Goal: Task Accomplishment & Management: Complete application form

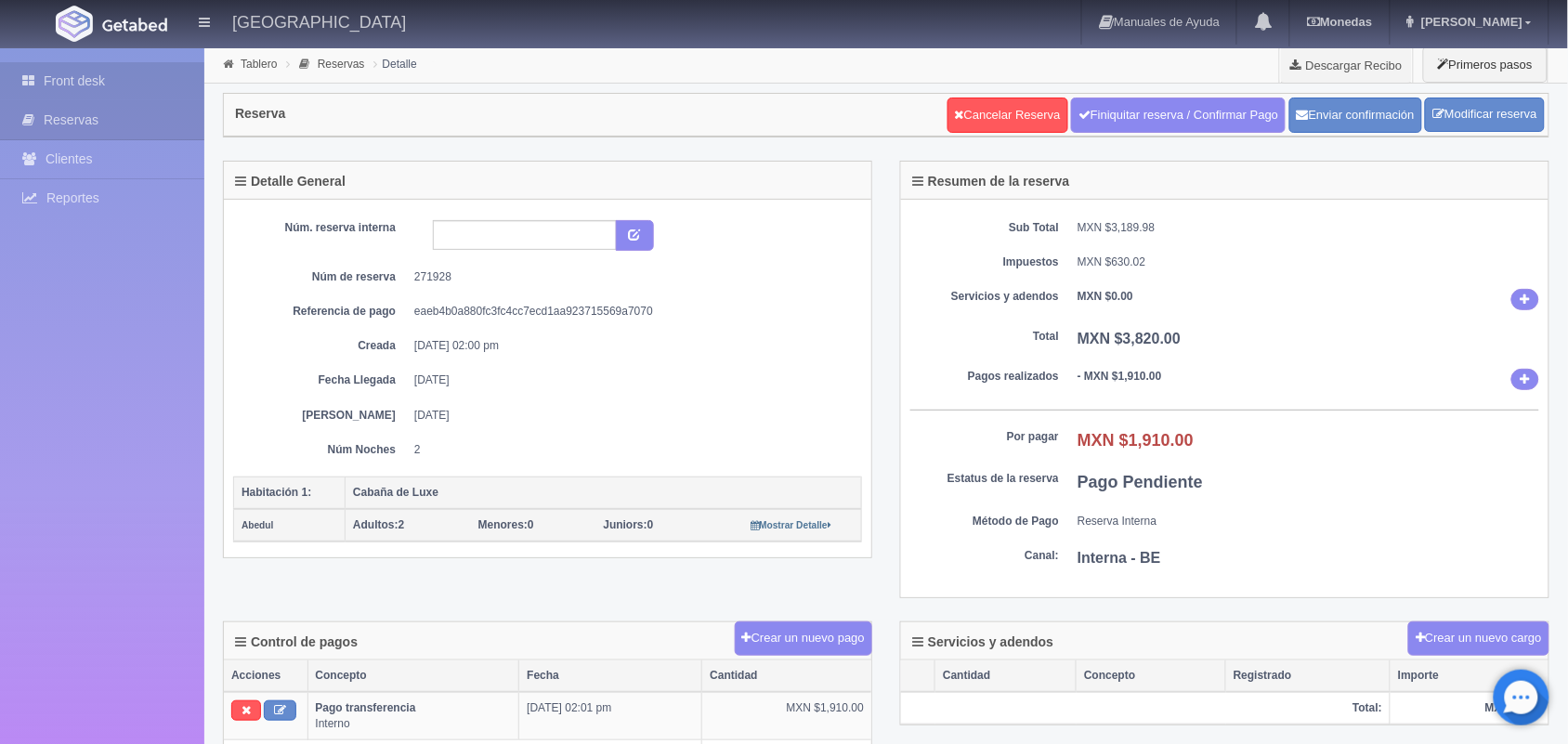
click at [110, 79] on link "Front desk" at bounding box center [102, 81] width 204 height 38
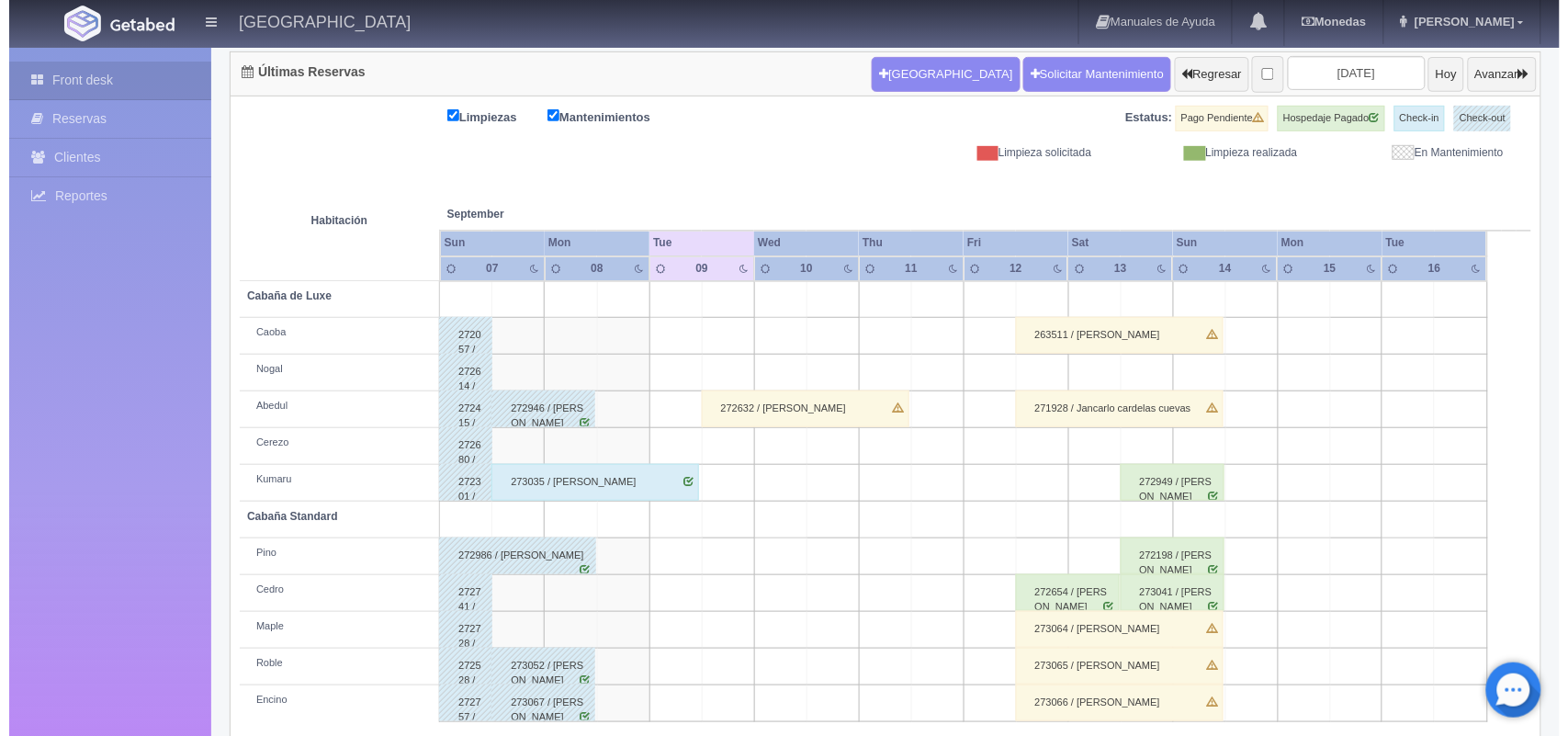
scroll to position [209, 0]
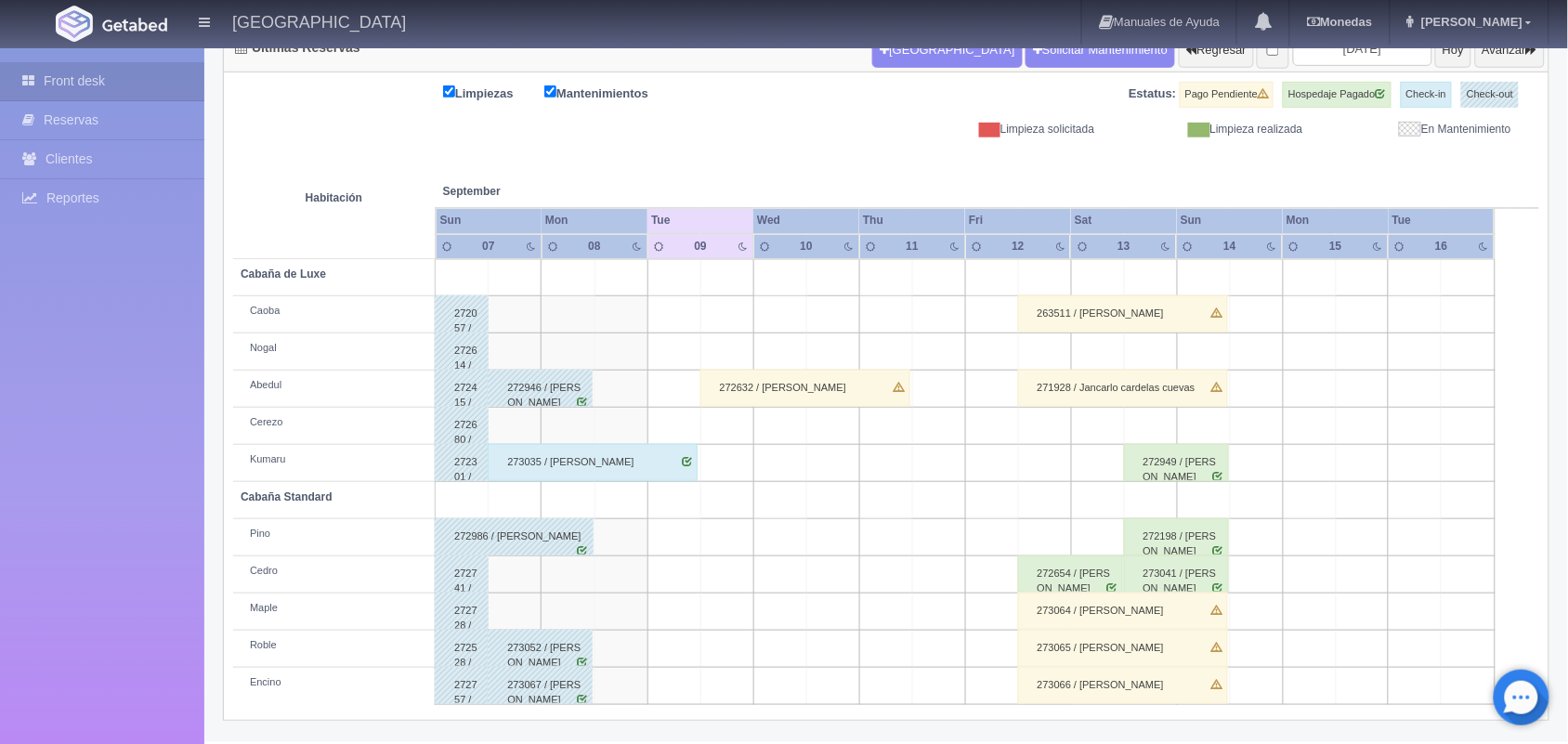
click at [733, 308] on td at bounding box center [726, 314] width 53 height 37
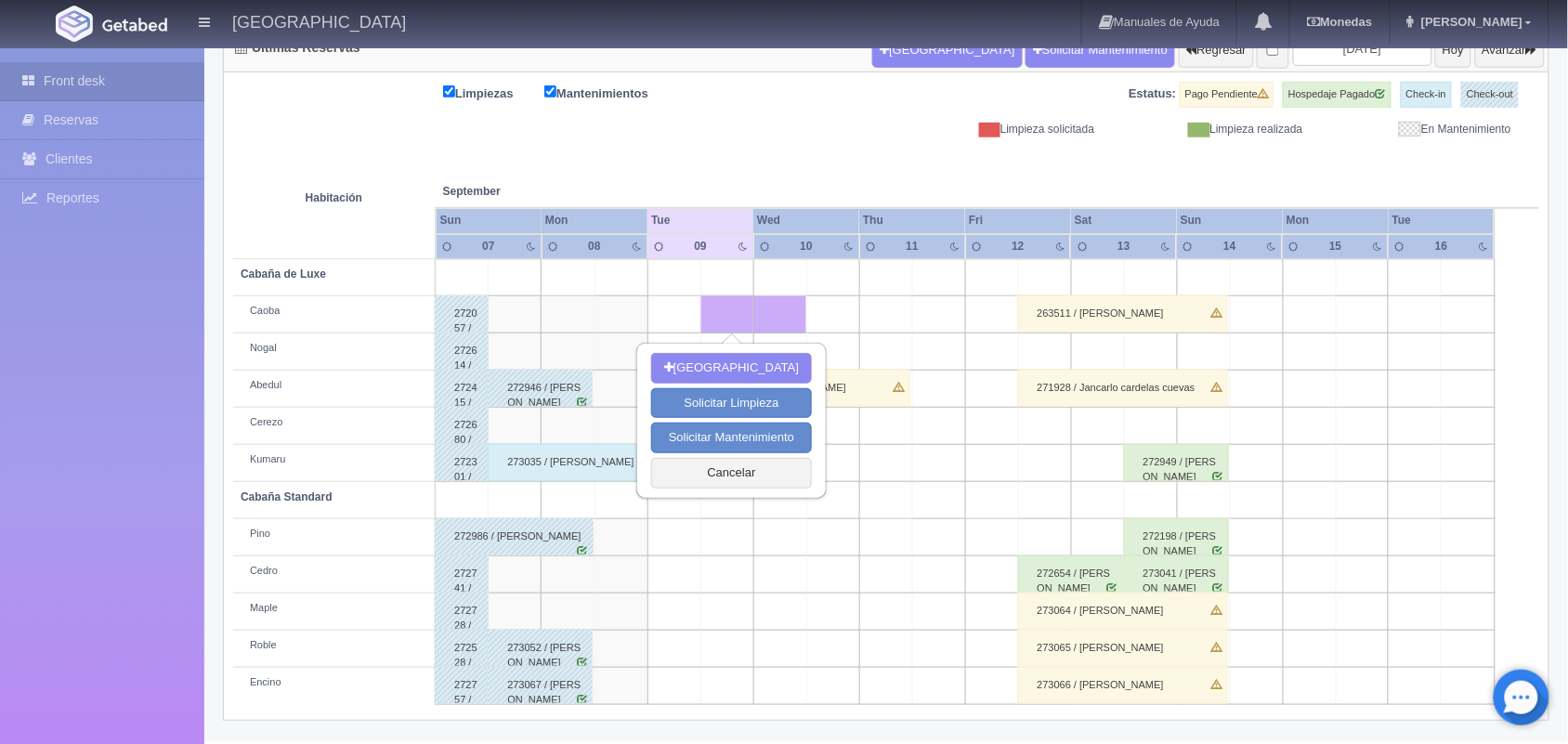
click at [733, 308] on td at bounding box center [726, 314] width 53 height 37
click at [730, 361] on button "[GEOGRAPHIC_DATA]" at bounding box center [730, 368] width 160 height 31
type input "[DATE]"
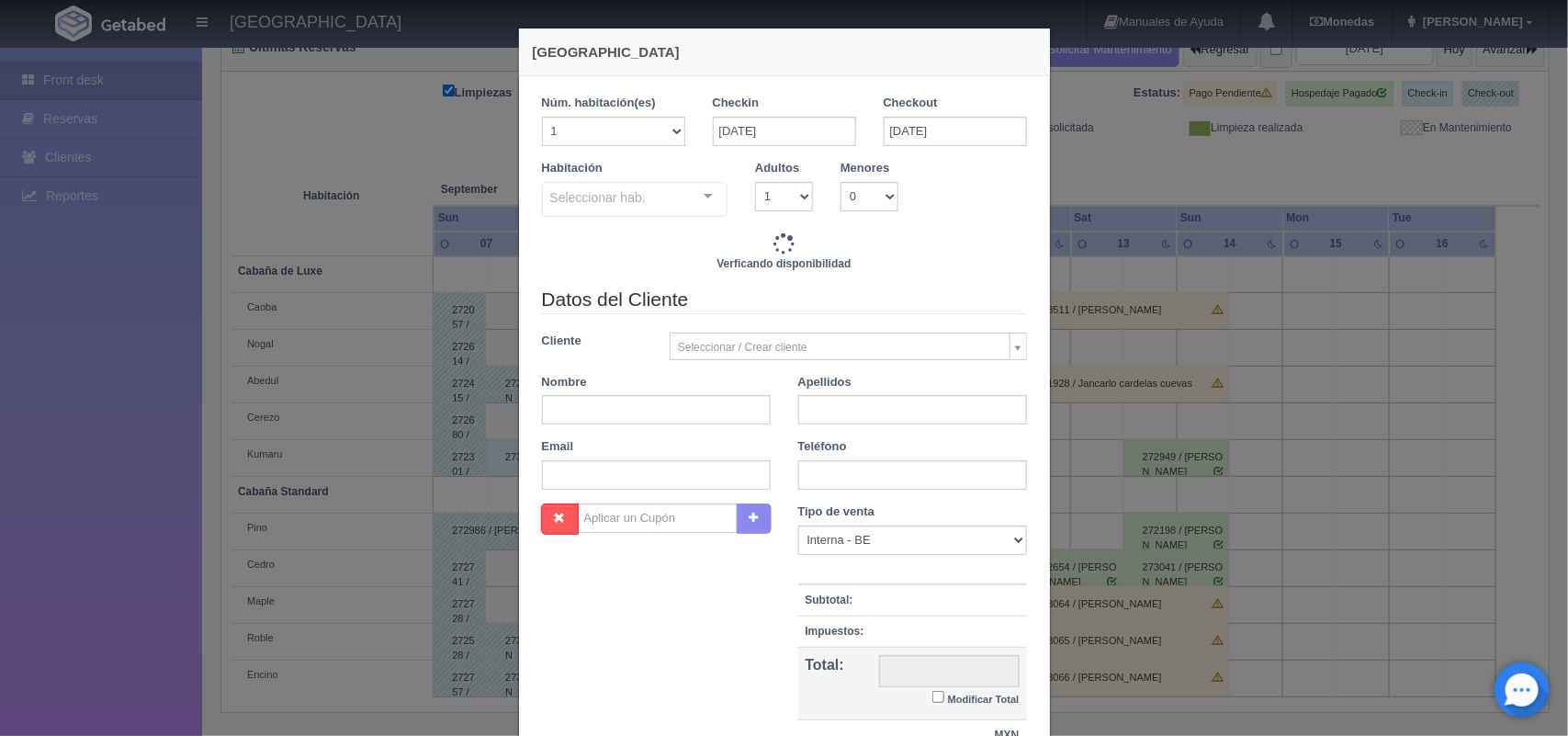
checkbox input "false"
type input "1500.00"
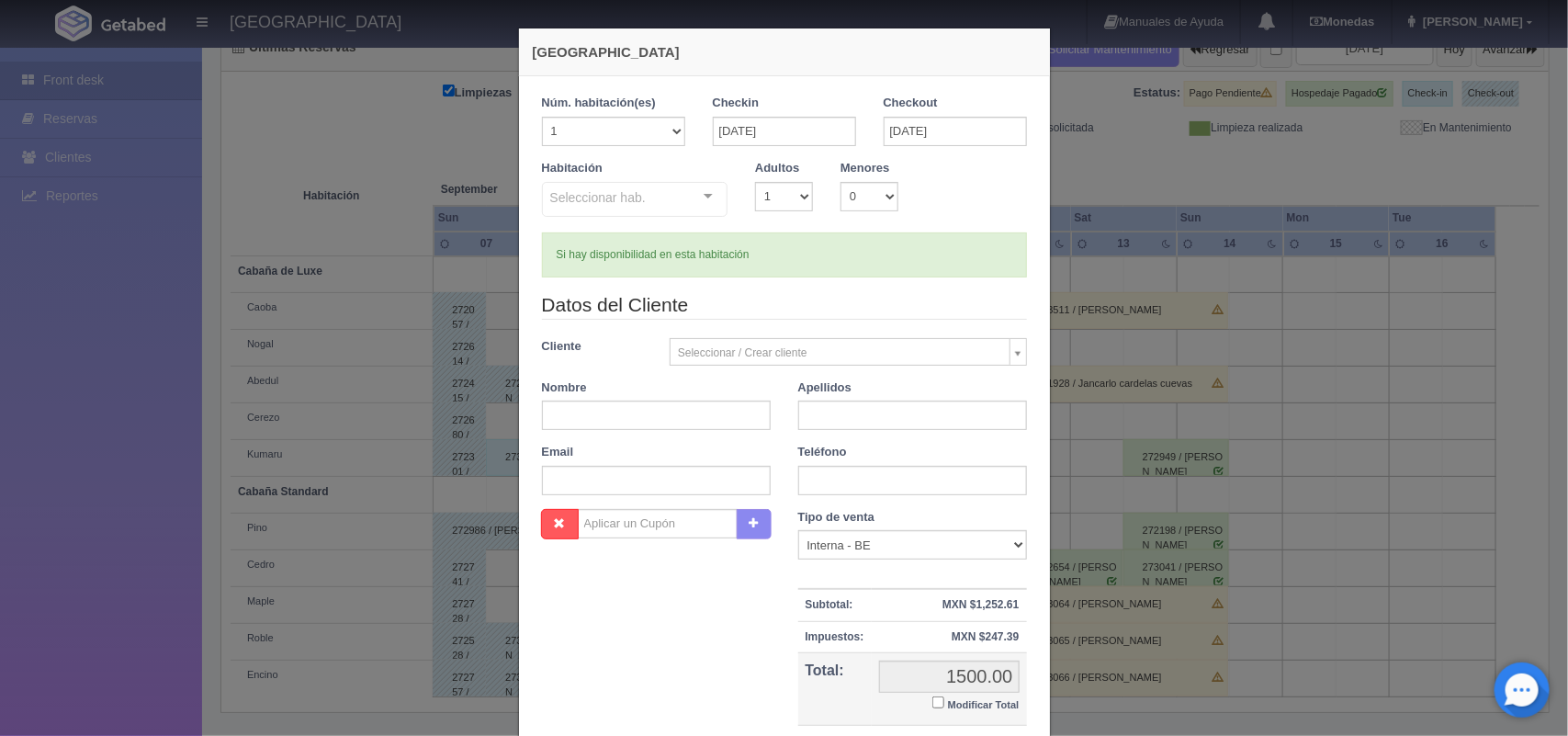
checkbox input "false"
click at [796, 198] on select "1 2 3 4 5 6 7 8 9 10" at bounding box center [784, 197] width 58 height 30
select select "2"
click at [755, 182] on select "1 2 3 4 5 6 7 8 9 10" at bounding box center [784, 197] width 58 height 30
checkbox input "false"
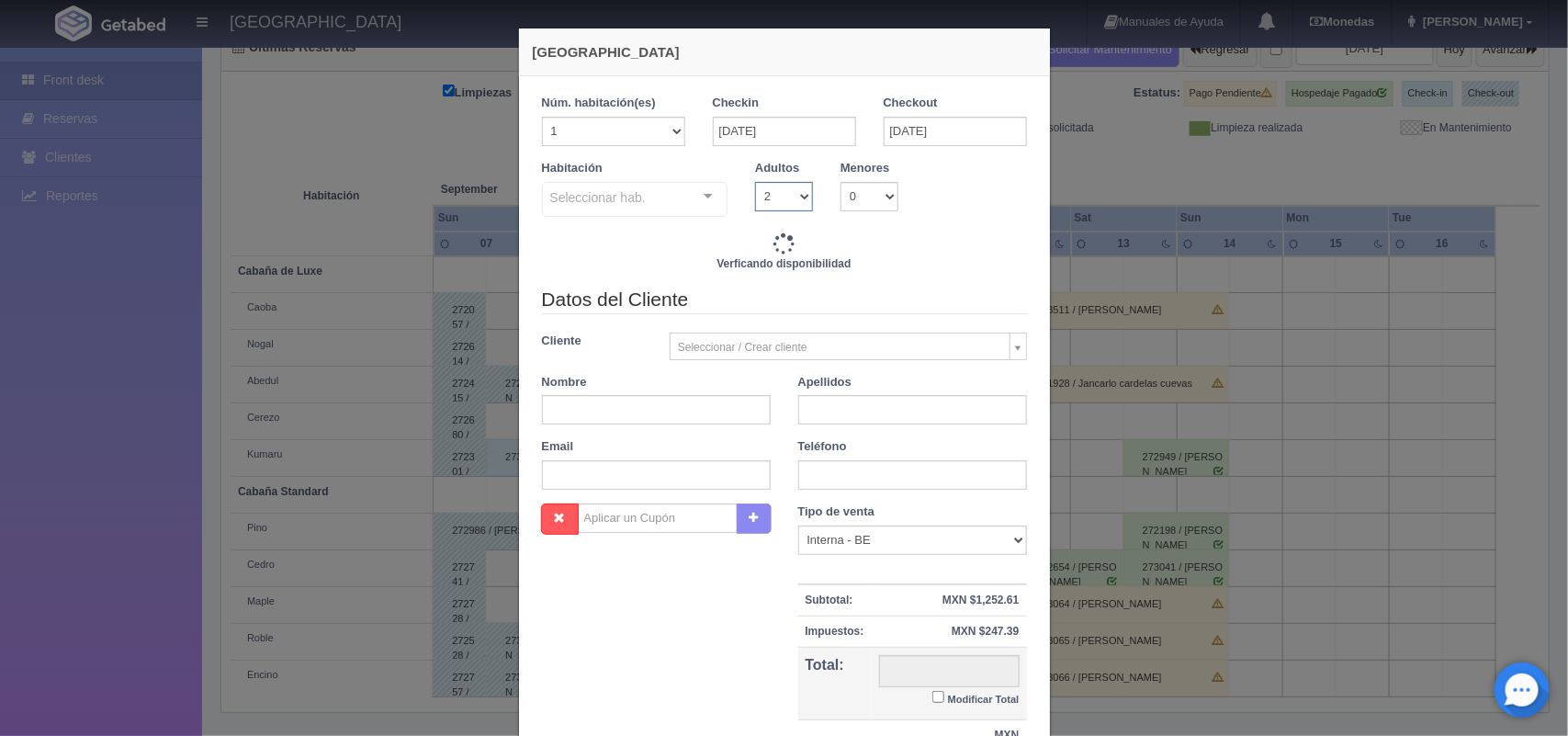
type input "1500.00"
checkbox input "false"
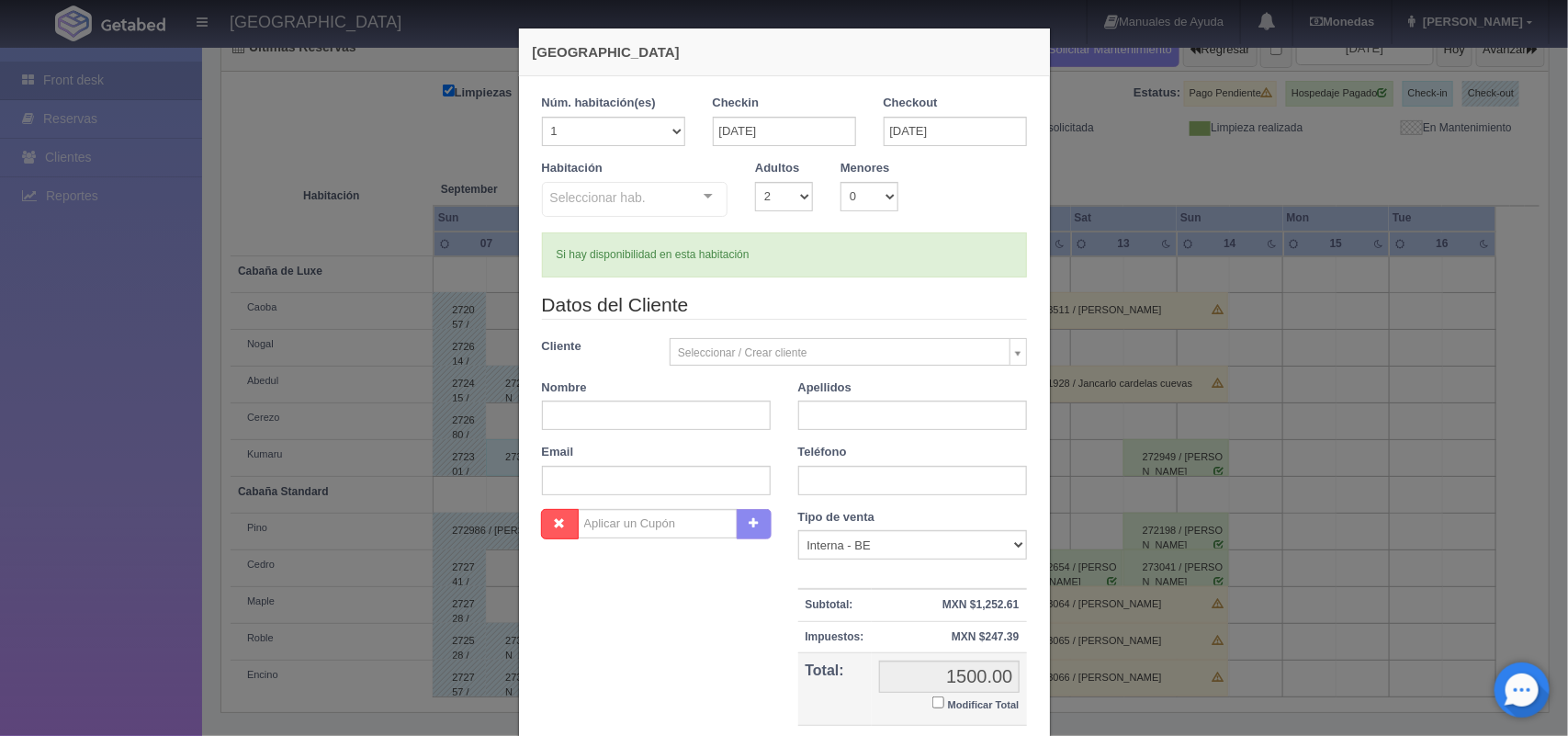
click at [699, 190] on div at bounding box center [708, 197] width 36 height 28
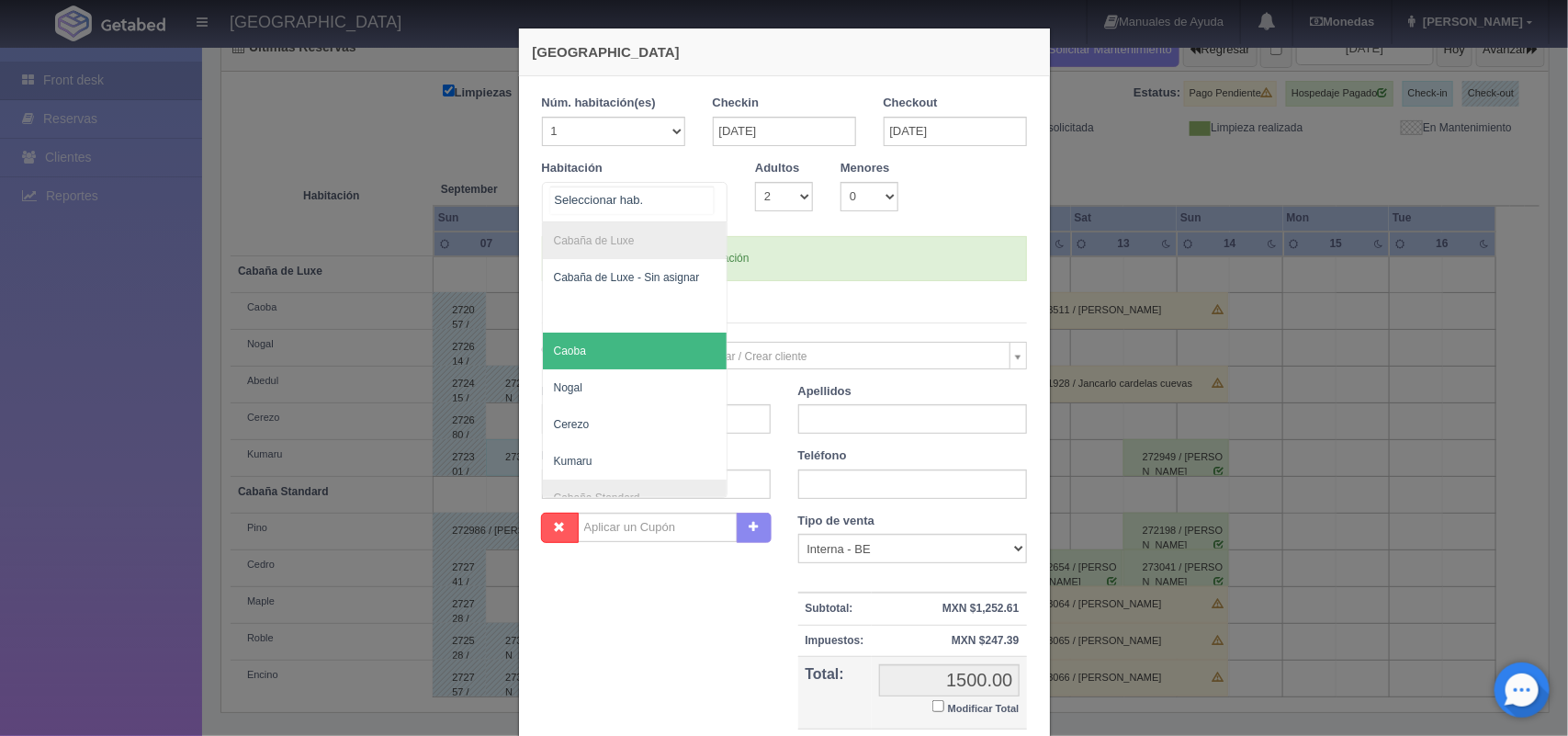
click at [644, 363] on span "Caoba" at bounding box center [635, 350] width 184 height 36
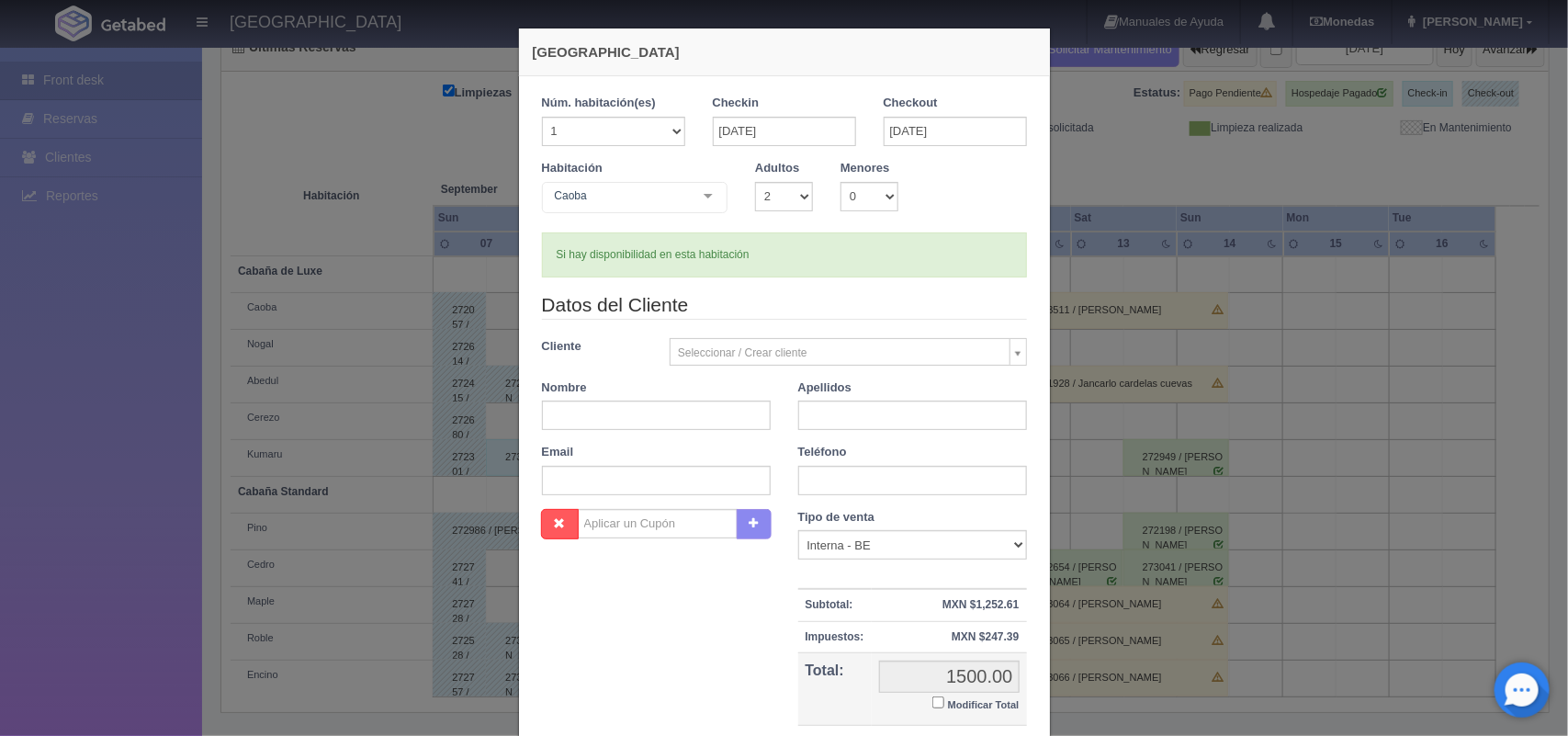
checkbox input "false"
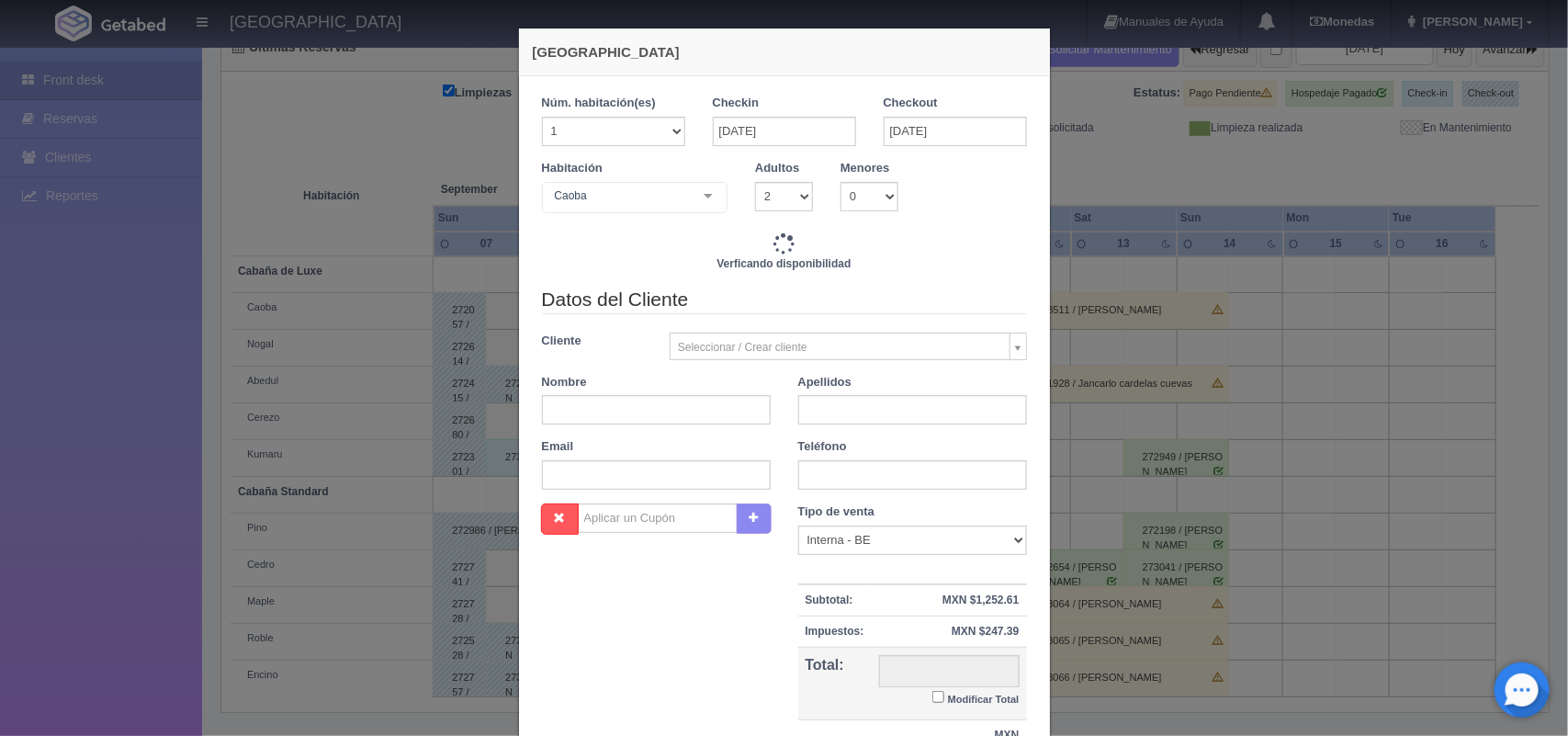
type input "1500.00"
checkbox input "false"
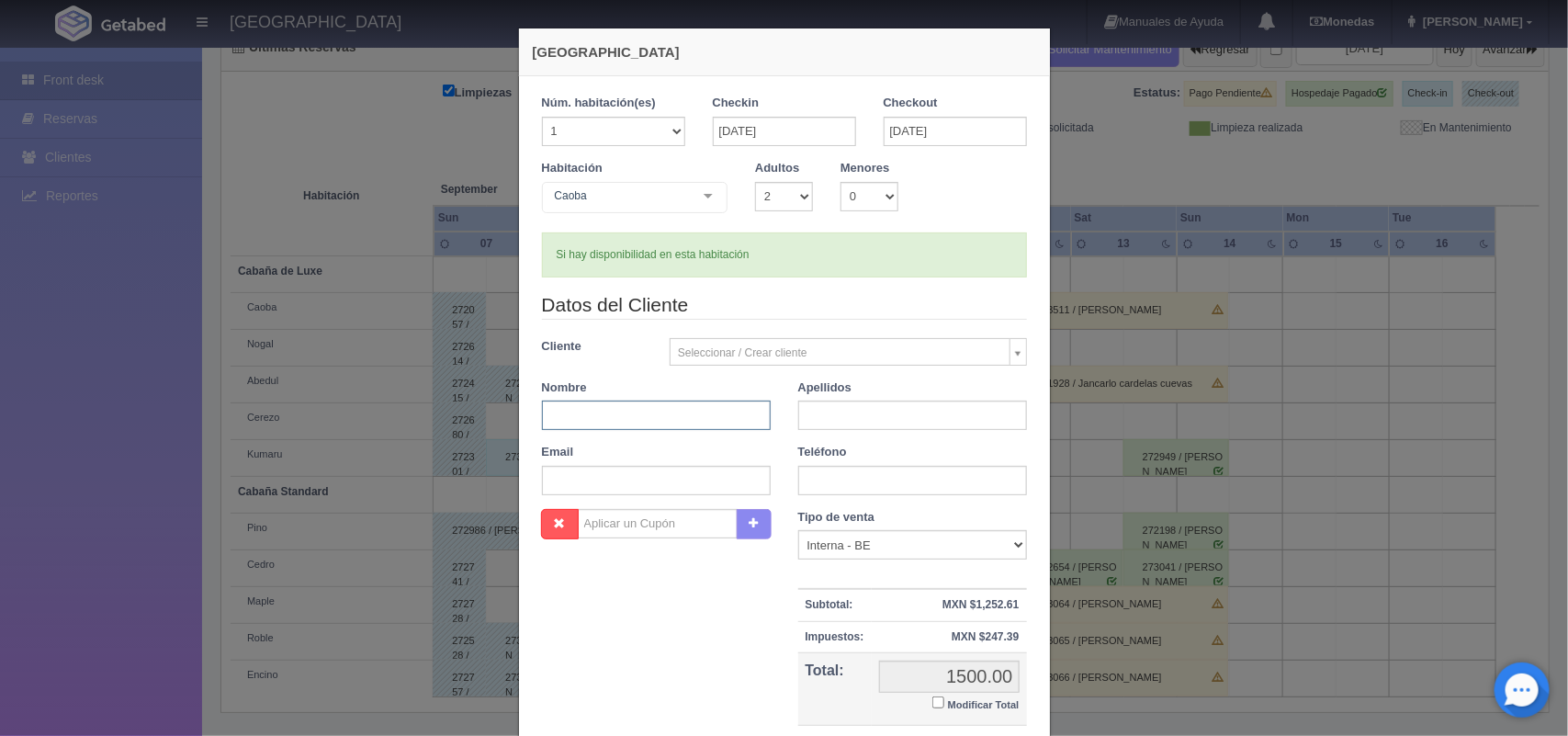
click at [613, 415] on input "text" at bounding box center [656, 415] width 229 height 30
click at [822, 418] on input "text" at bounding box center [913, 415] width 229 height 30
click at [626, 415] on input "[PERSON_NAME]" at bounding box center [656, 415] width 229 height 30
type input "Angel"
click at [804, 419] on input "text" at bounding box center [913, 415] width 229 height 30
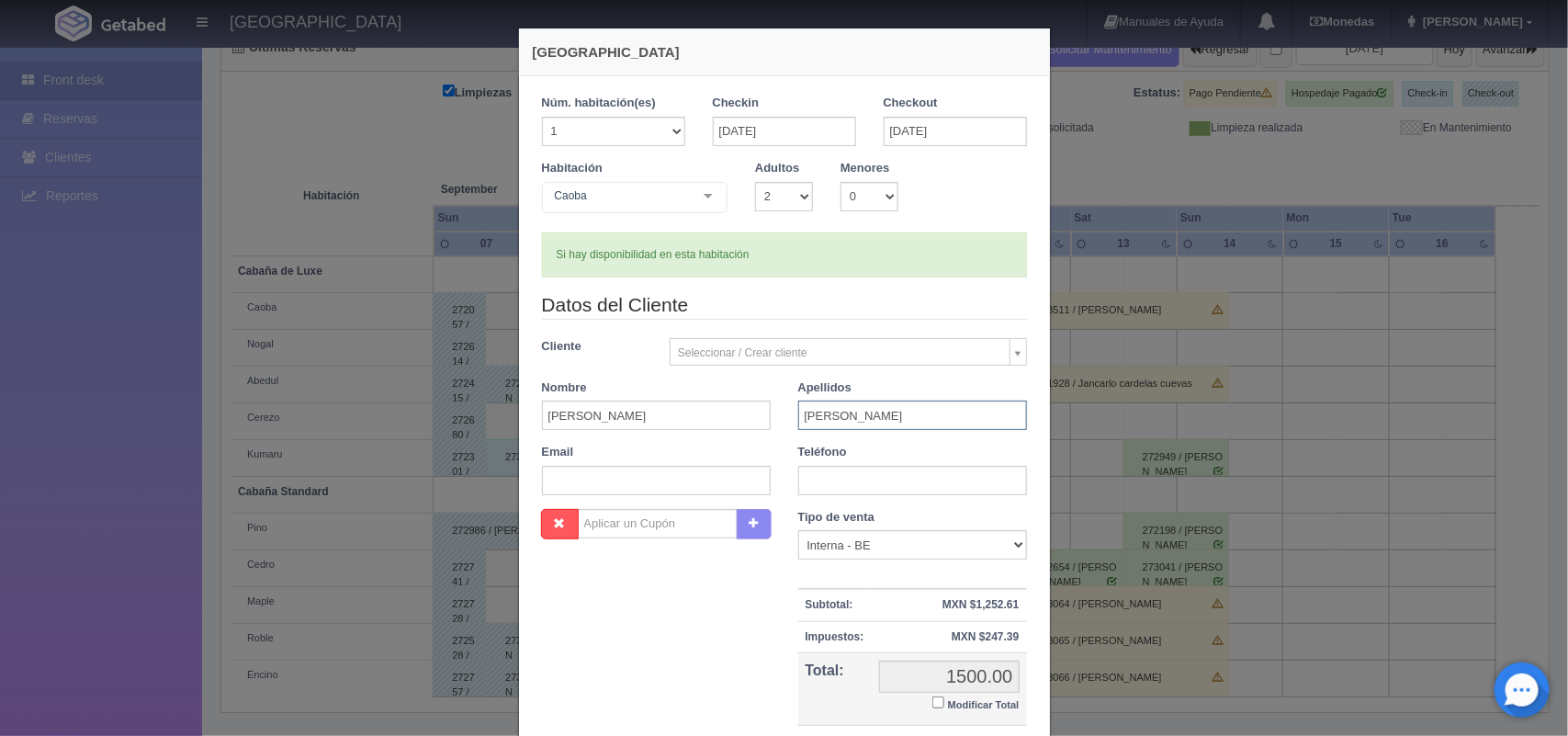
type input "Alvarado"
click at [823, 482] on input "text" at bounding box center [913, 481] width 229 height 30
type input "5636971041"
click at [1011, 548] on select "Correo Electronico Interna - BE Llamada OTA Externa Otro WALK IN" at bounding box center [913, 545] width 229 height 30
select select "walkin"
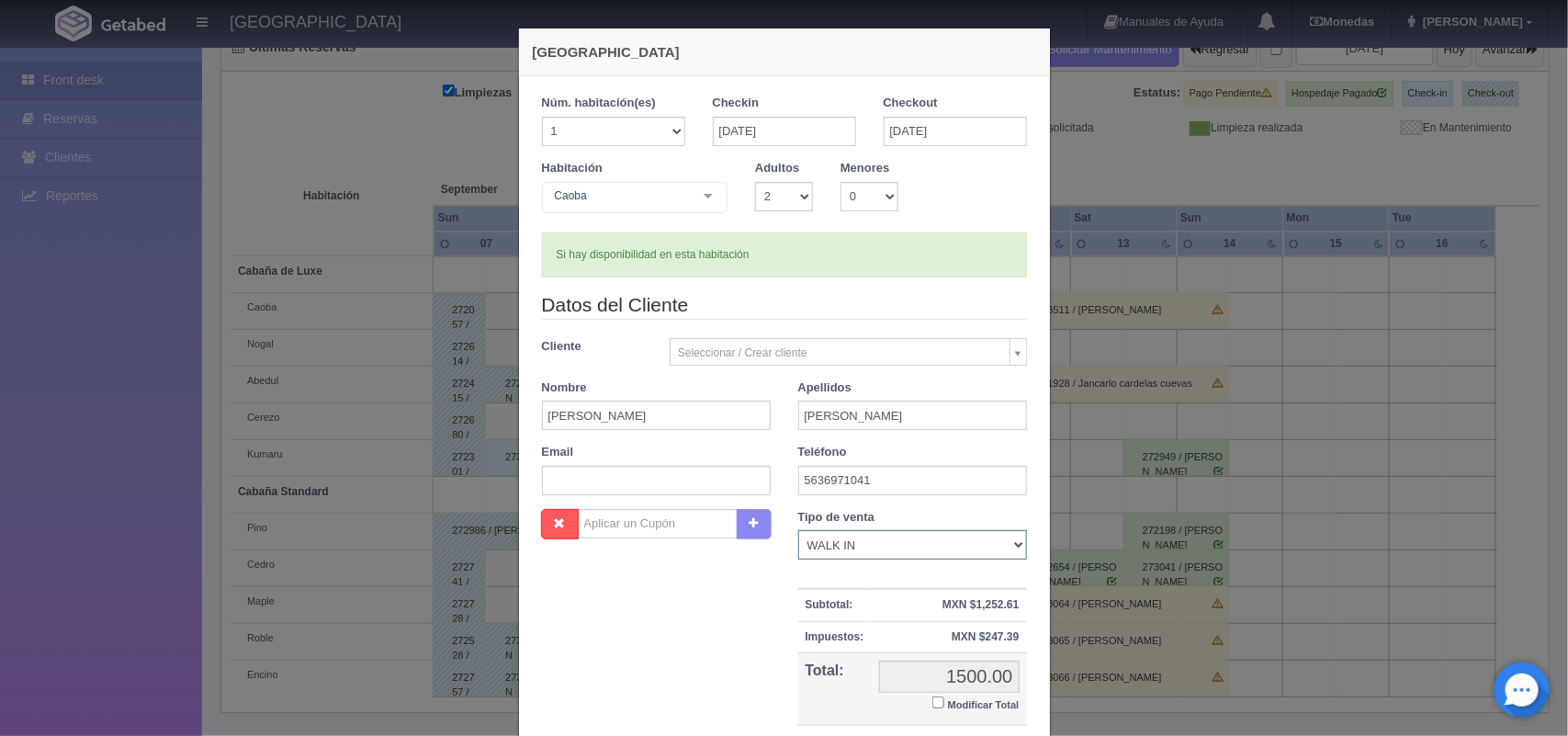
click at [798, 531] on select "Correo Electronico Interna - BE Llamada OTA Externa Otro WALK IN" at bounding box center [913, 545] width 229 height 30
click at [1036, 725] on div "1 Núm. habitación(es) 1 2 3 4 5 6 7 8 9 10 11 12 13 14 15 16 17 18 19 20 Checki…" at bounding box center [784, 435] width 531 height 717
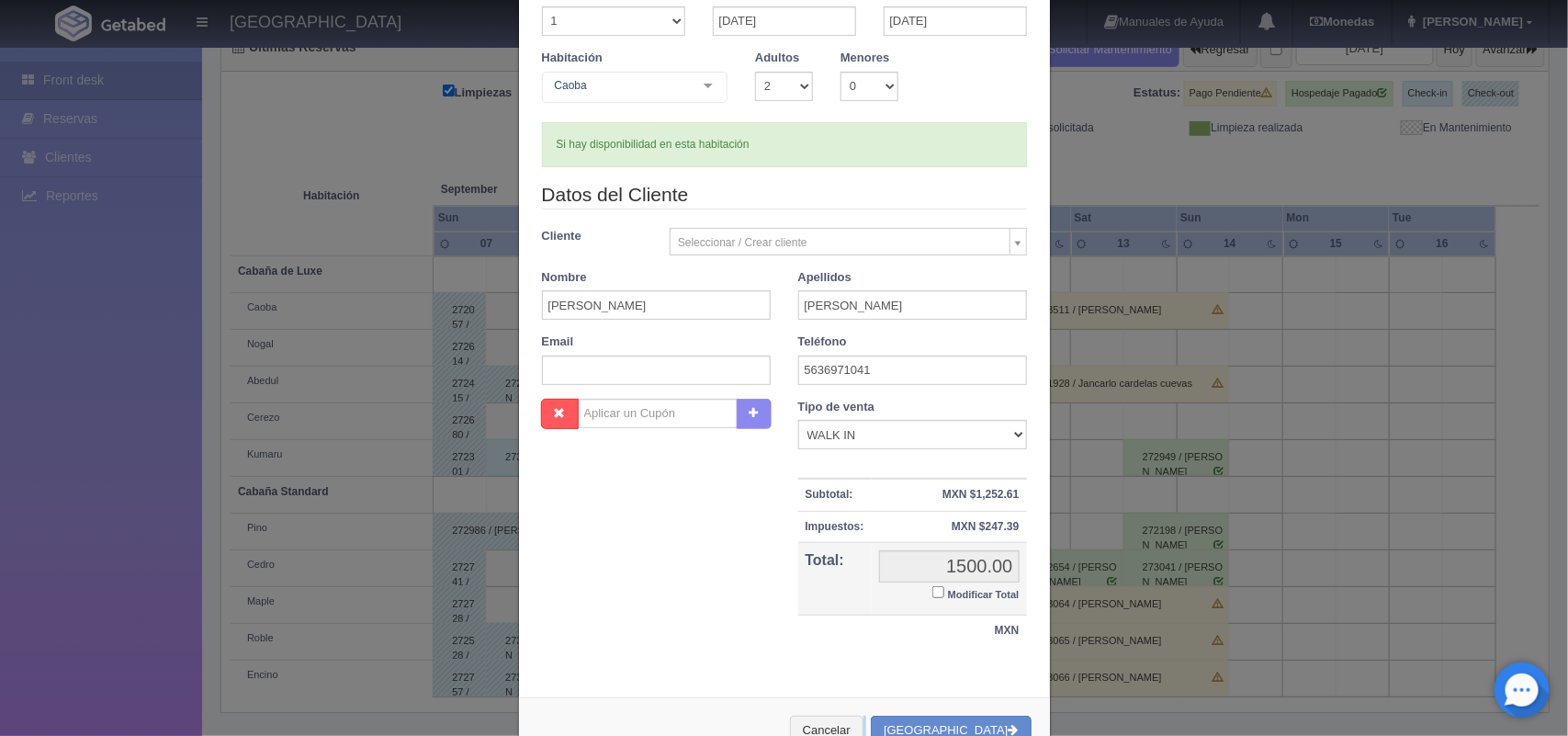
click at [1036, 725] on div "Nueva Reserva 1 Núm. habitación(es) 1 2 3 4 5 6 7 8 9 10 11 12 13 14 15 16 17 1…" at bounding box center [784, 341] width 551 height 903
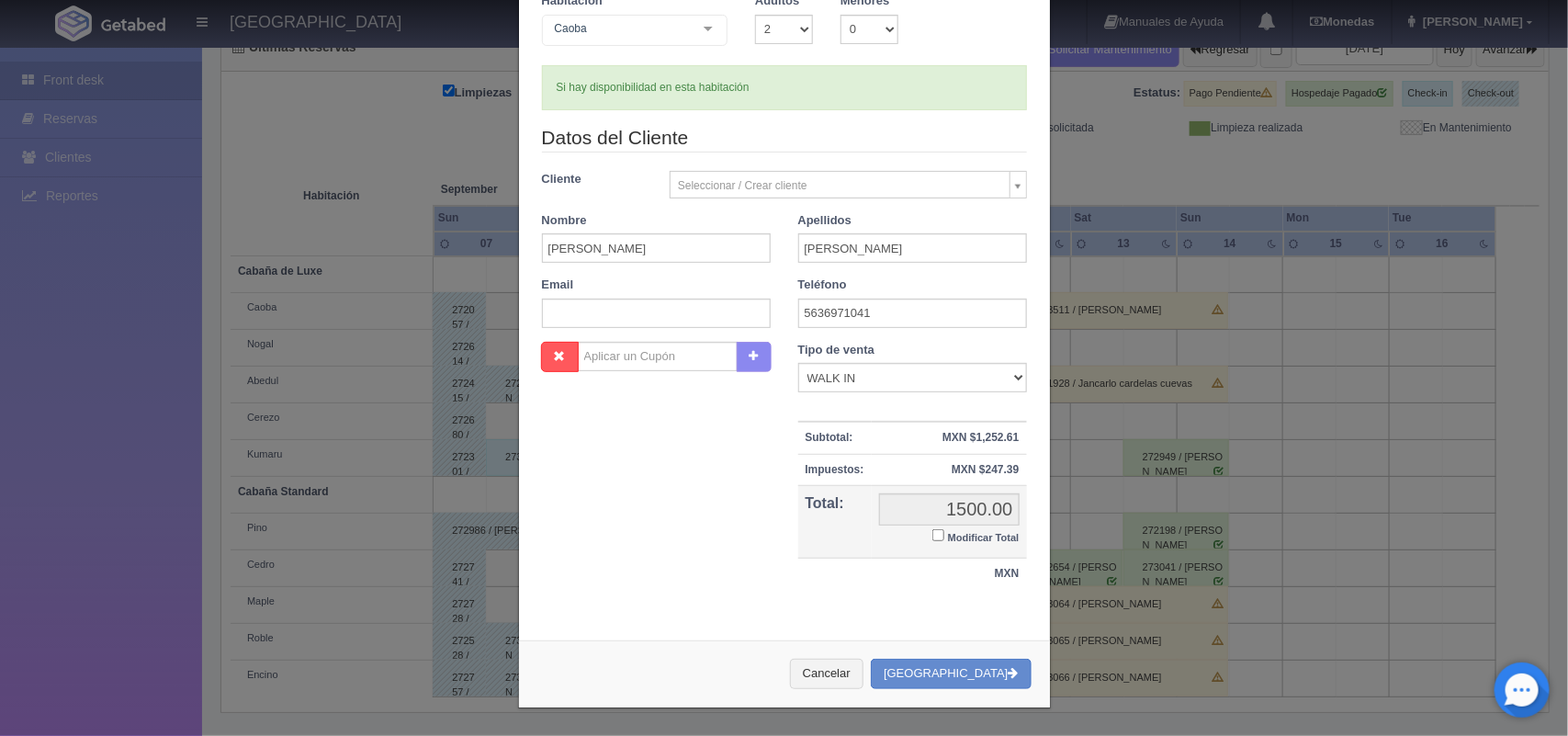
click at [972, 539] on small "Modificar Total" at bounding box center [984, 537] width 72 height 11
click at [944, 539] on input "Modificar Total" at bounding box center [938, 535] width 12 height 12
checkbox input "true"
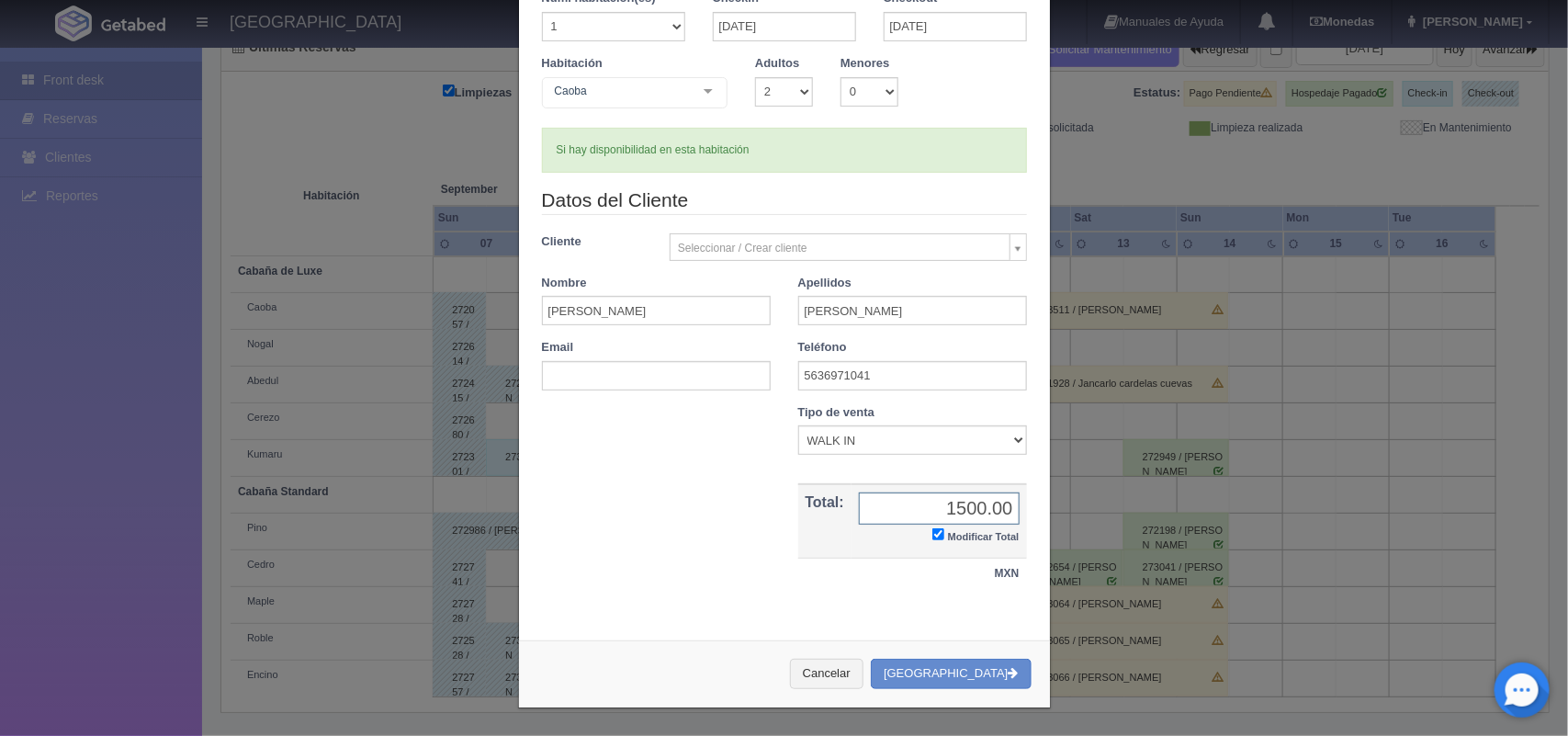
scroll to position [105, 0]
type input "1400.00"
click at [985, 669] on button "[GEOGRAPHIC_DATA]" at bounding box center [951, 673] width 160 height 31
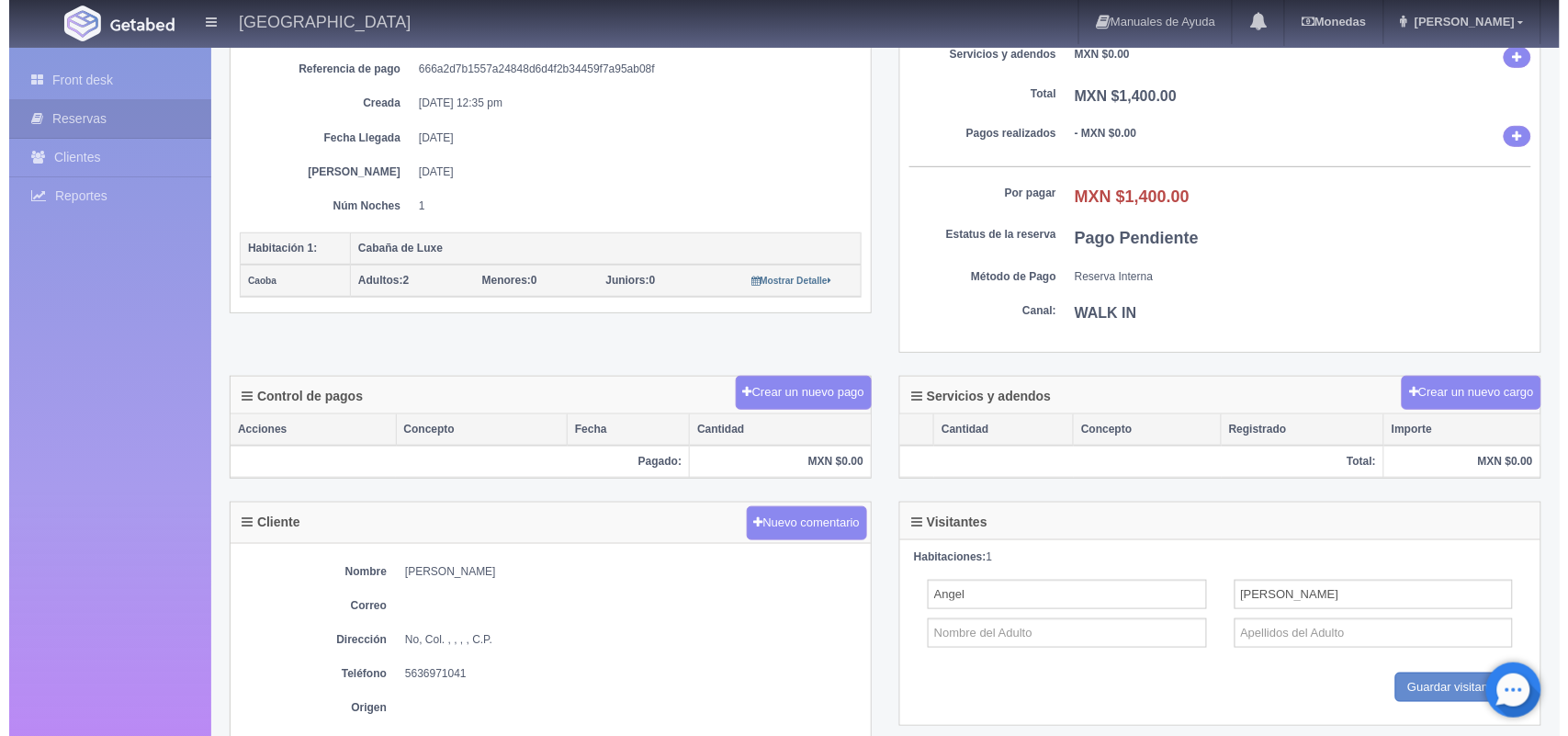
scroll to position [296, 0]
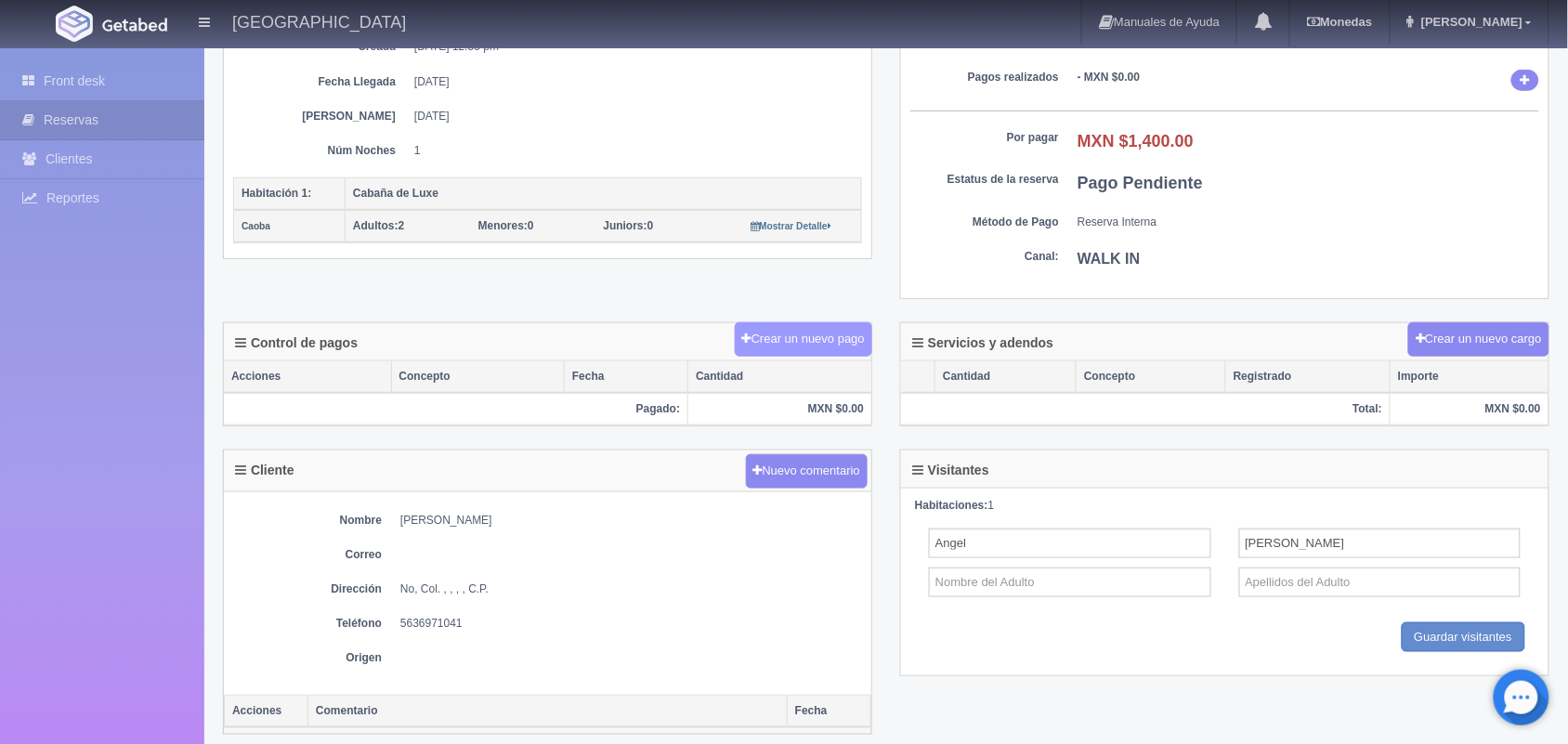
click at [819, 339] on button "Crear un nuevo pago" at bounding box center [803, 339] width 137 height 34
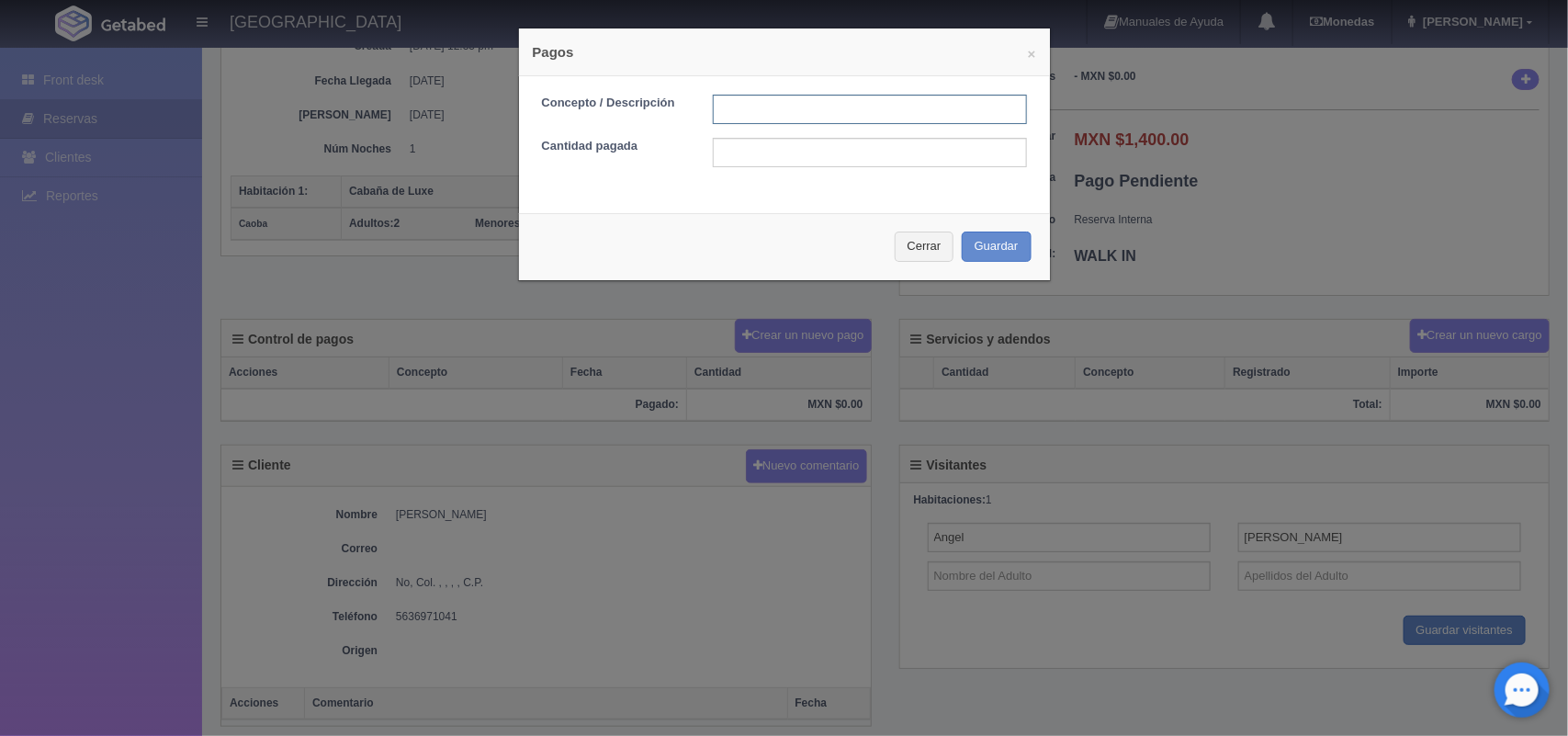
click at [721, 106] on input "text" at bounding box center [869, 109] width 314 height 30
type input "pago con tarjeta"
click at [772, 155] on input "text" at bounding box center [869, 153] width 314 height 30
type input "1400.00"
click at [983, 244] on button "Guardar" at bounding box center [996, 246] width 70 height 31
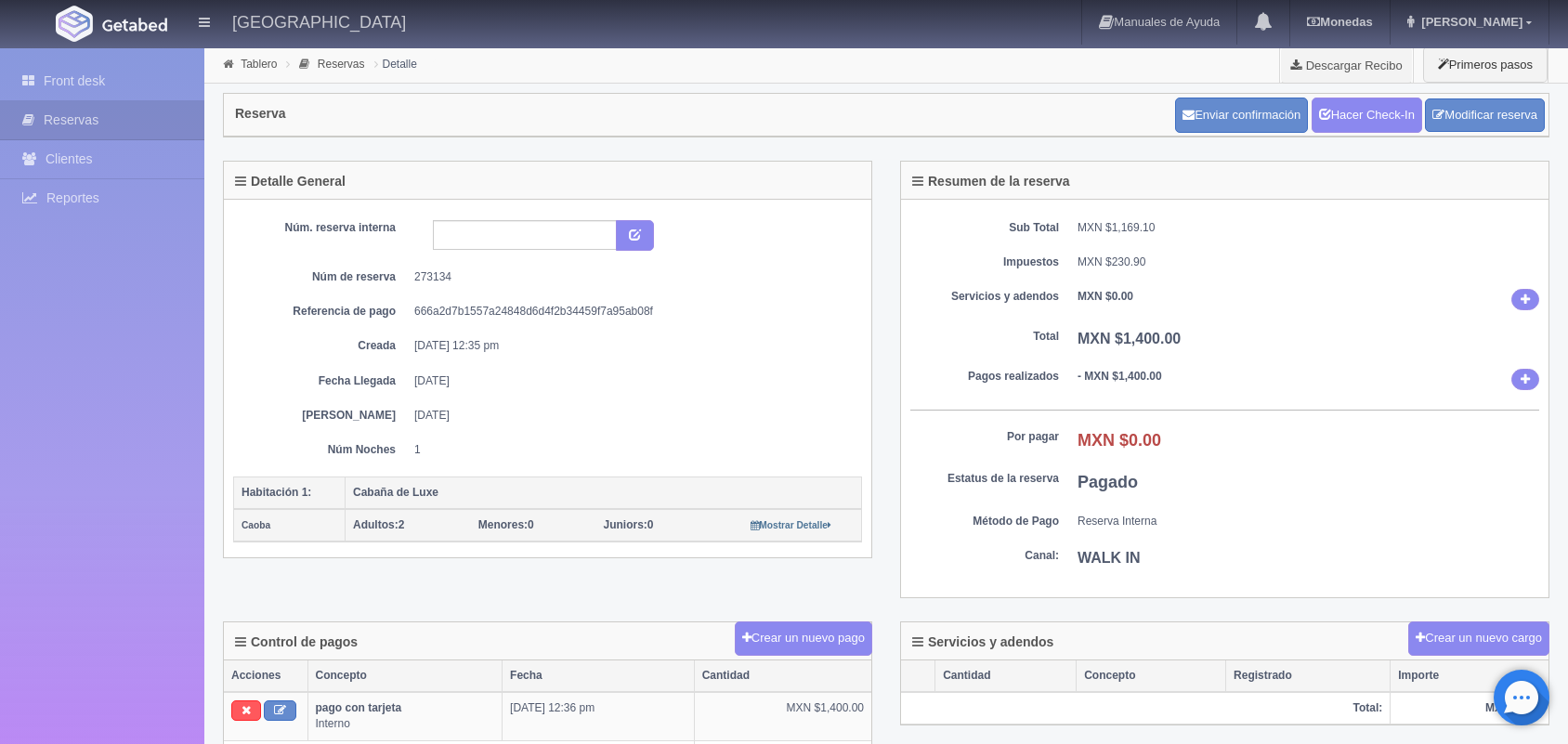
scroll to position [299, 0]
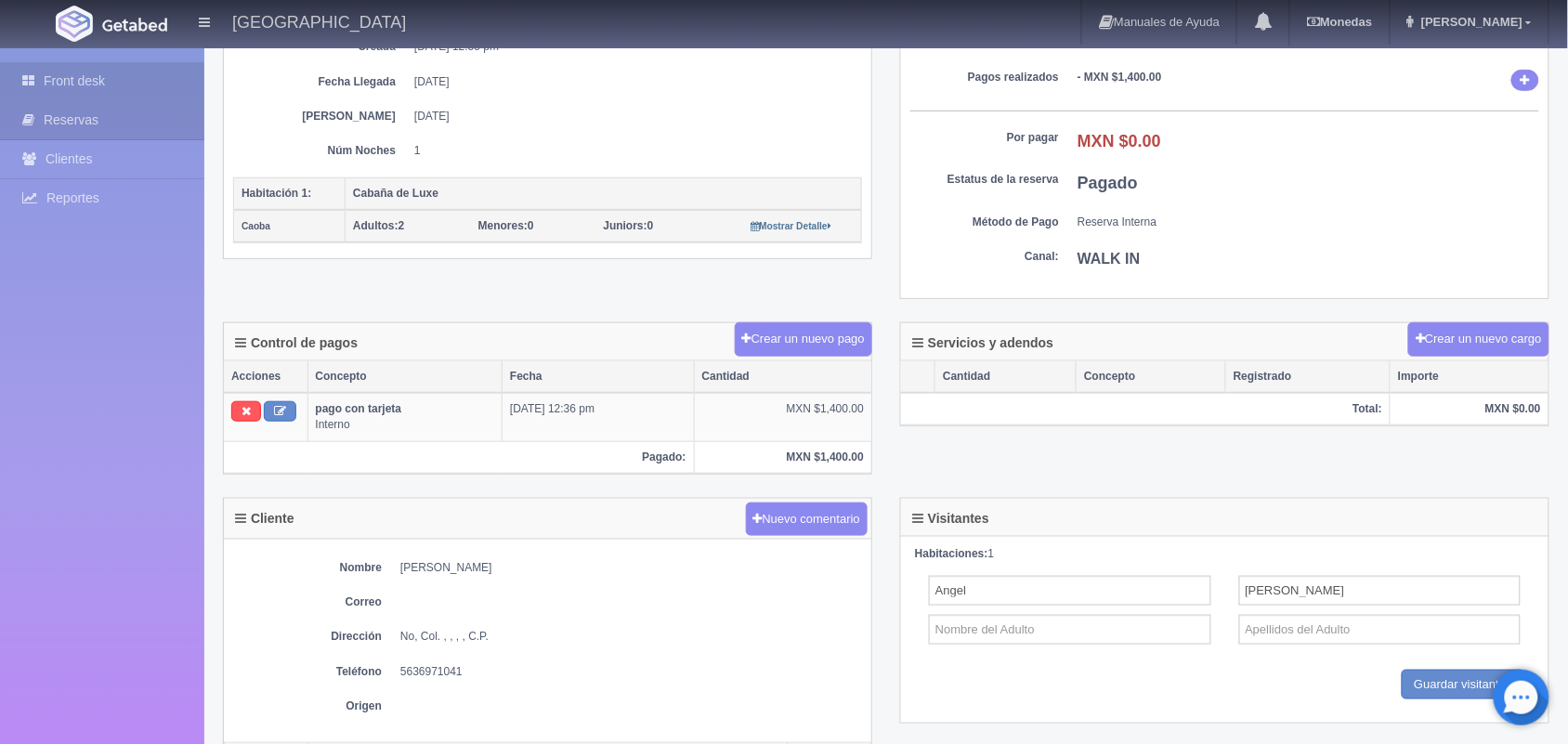
click at [137, 81] on link "Front desk" at bounding box center [102, 81] width 204 height 38
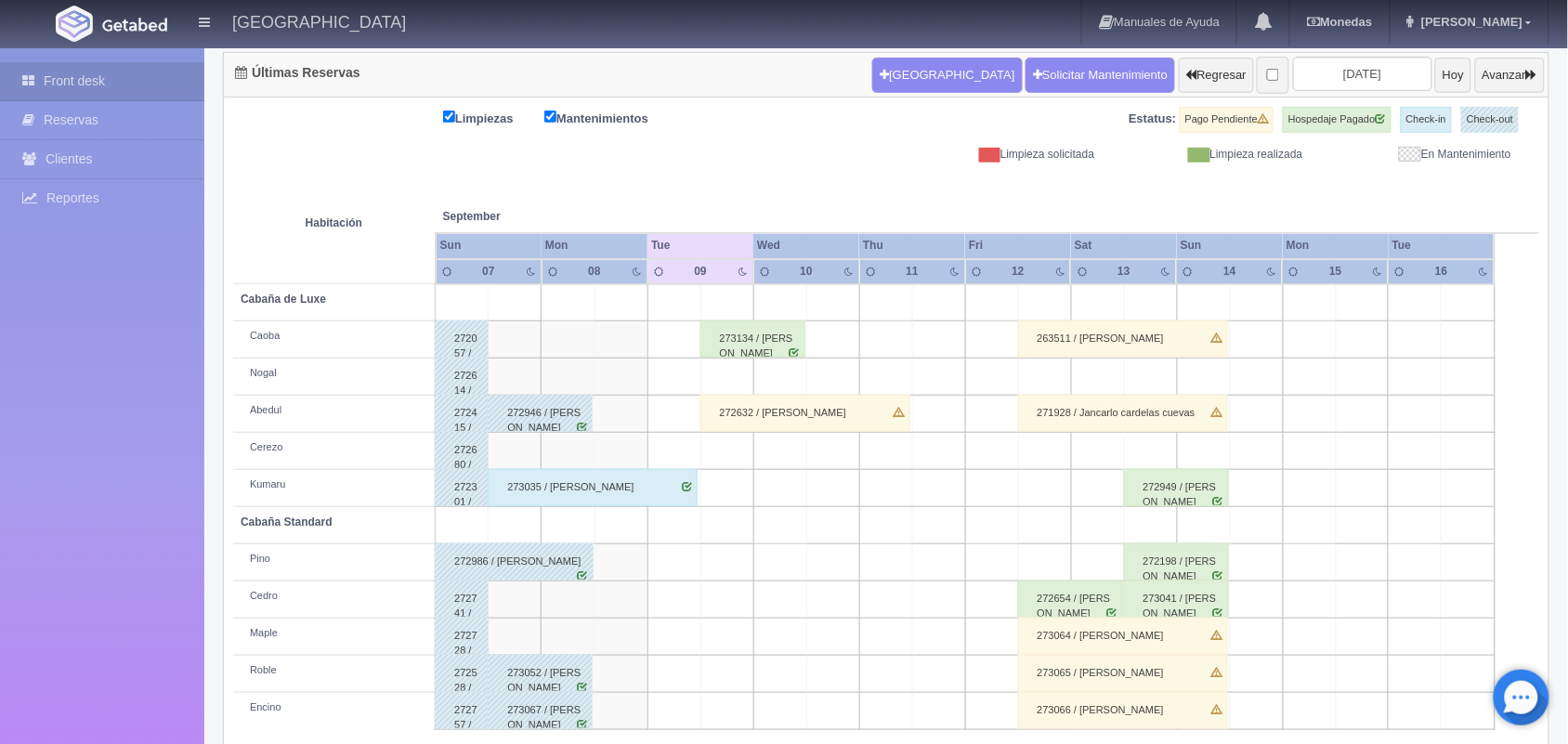
scroll to position [211, 0]
